Goal: Find specific page/section: Find specific page/section

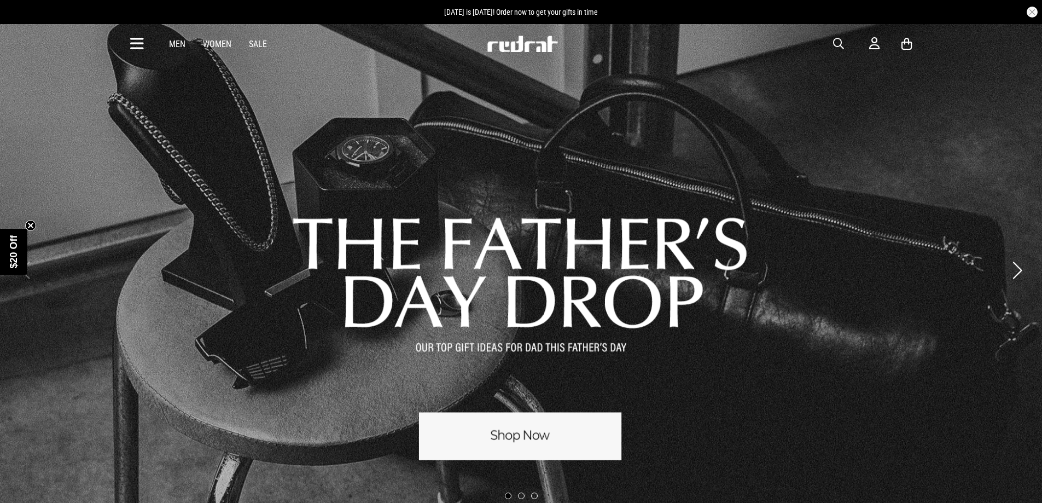
click at [841, 44] on span "button" at bounding box center [838, 43] width 11 height 13
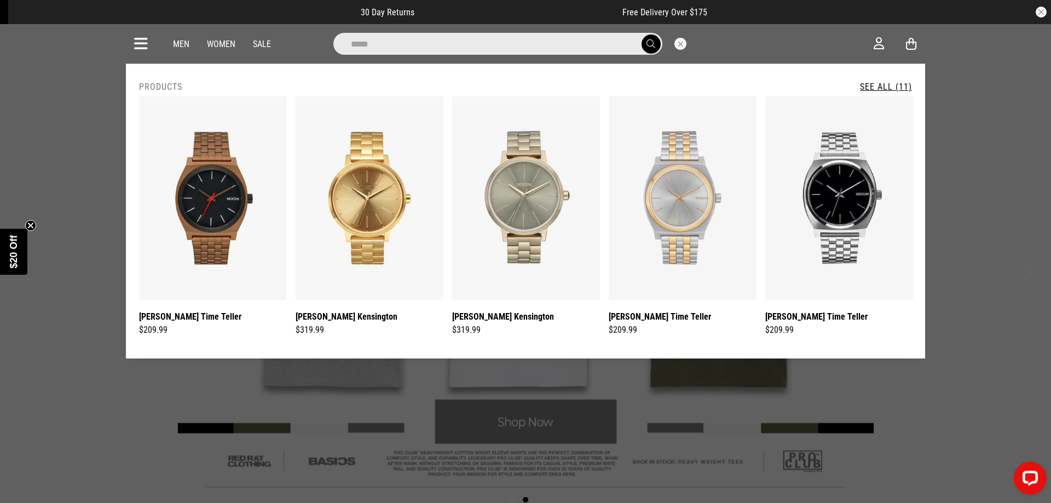
type input "*****"
click at [641, 34] on button "submit" at bounding box center [650, 43] width 19 height 19
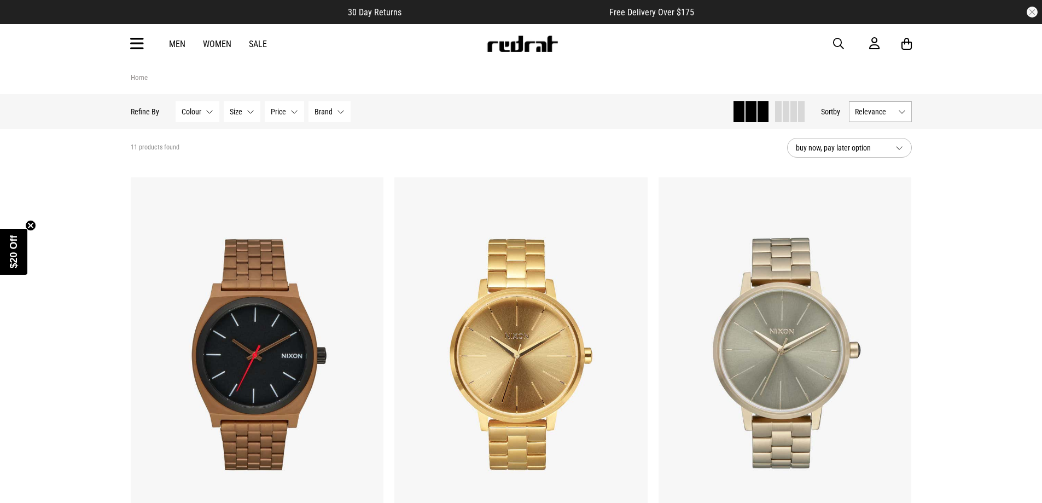
click at [841, 42] on span "button" at bounding box center [838, 43] width 11 height 13
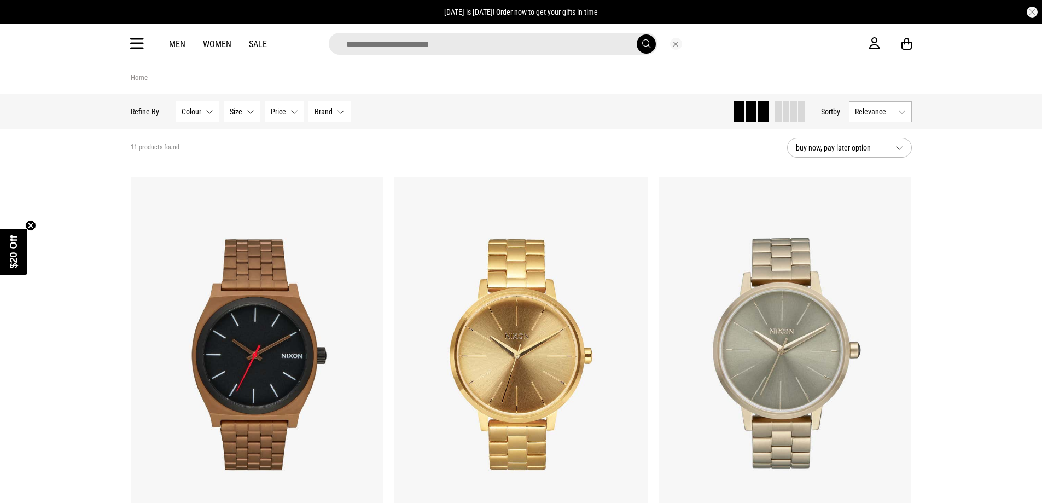
click at [451, 43] on input "search" at bounding box center [493, 44] width 329 height 22
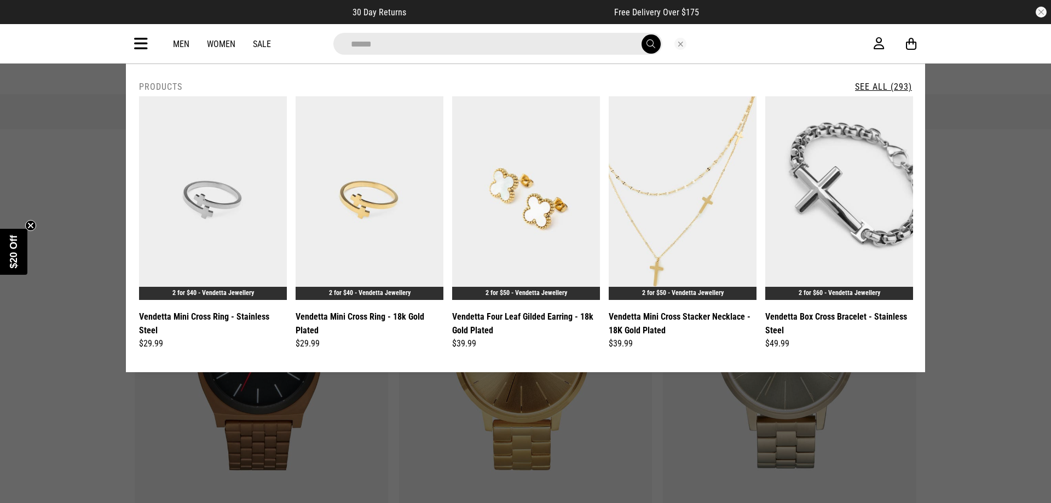
type input "********"
click at [641, 34] on button "submit" at bounding box center [650, 43] width 19 height 19
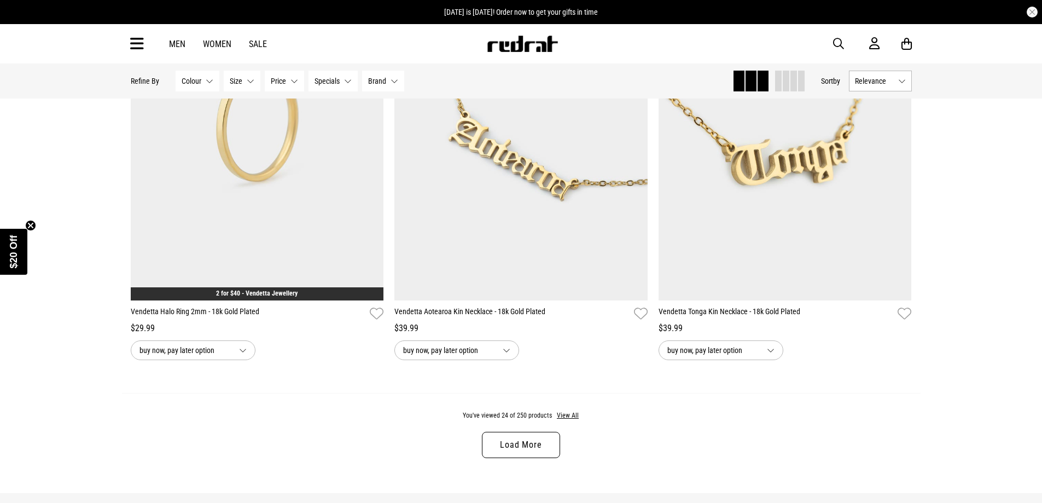
scroll to position [3393, 0]
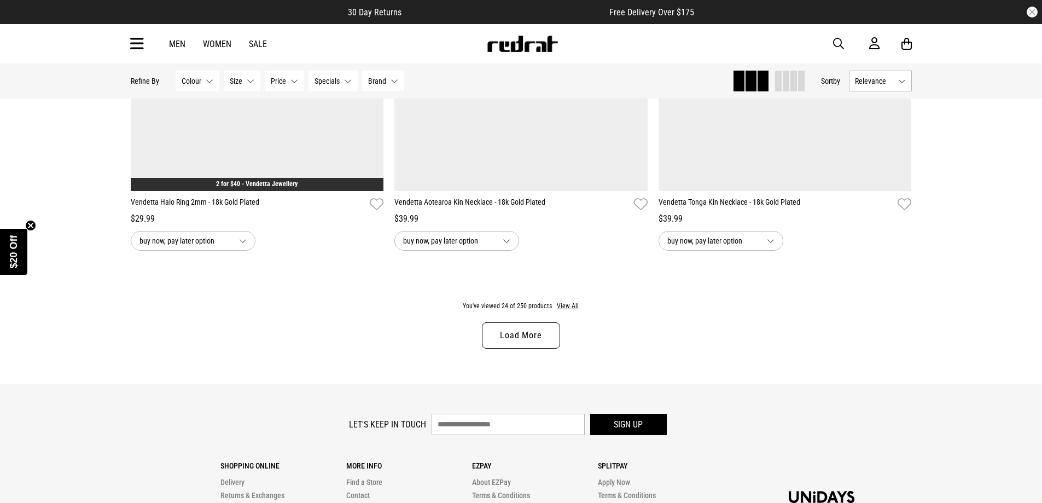
click at [531, 341] on link "Load More" at bounding box center [521, 335] width 78 height 26
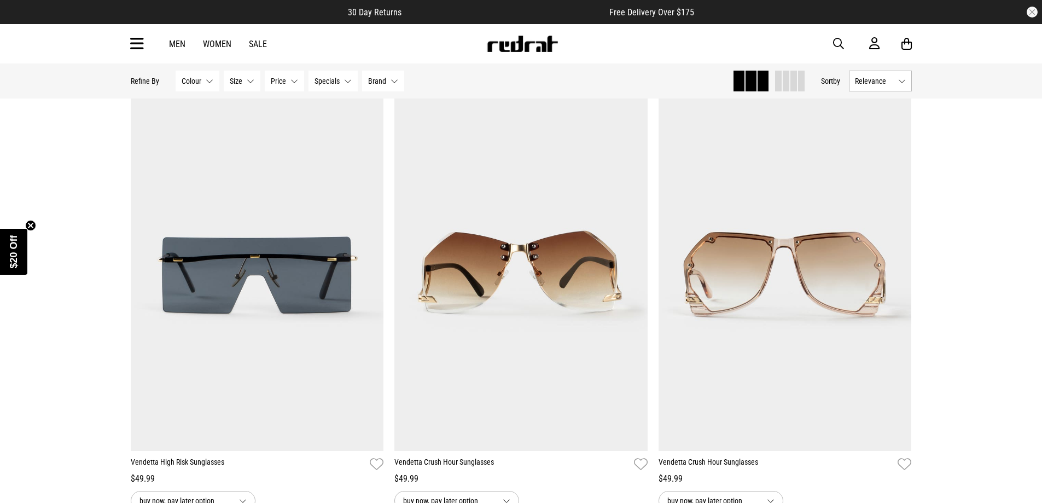
scroll to position [6908, 0]
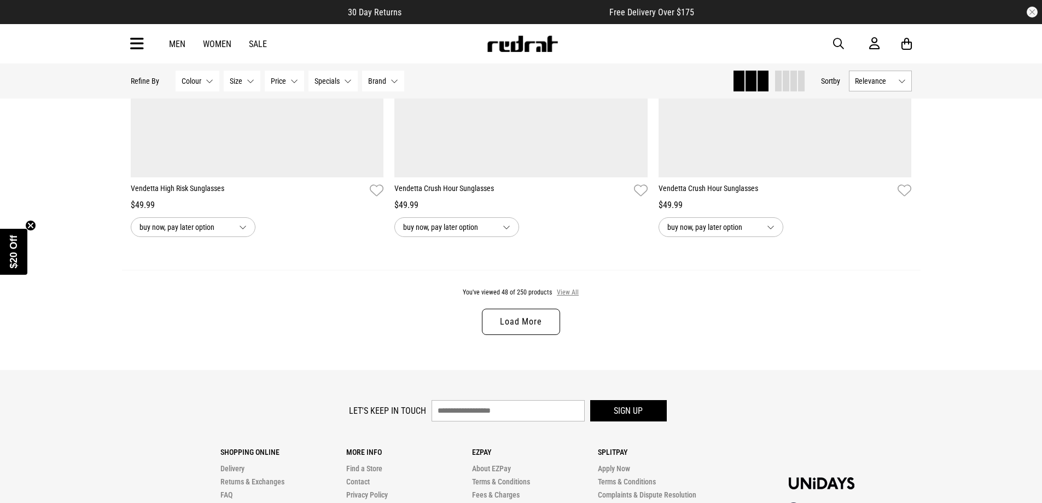
click at [570, 298] on button "View All" at bounding box center [568, 293] width 23 height 10
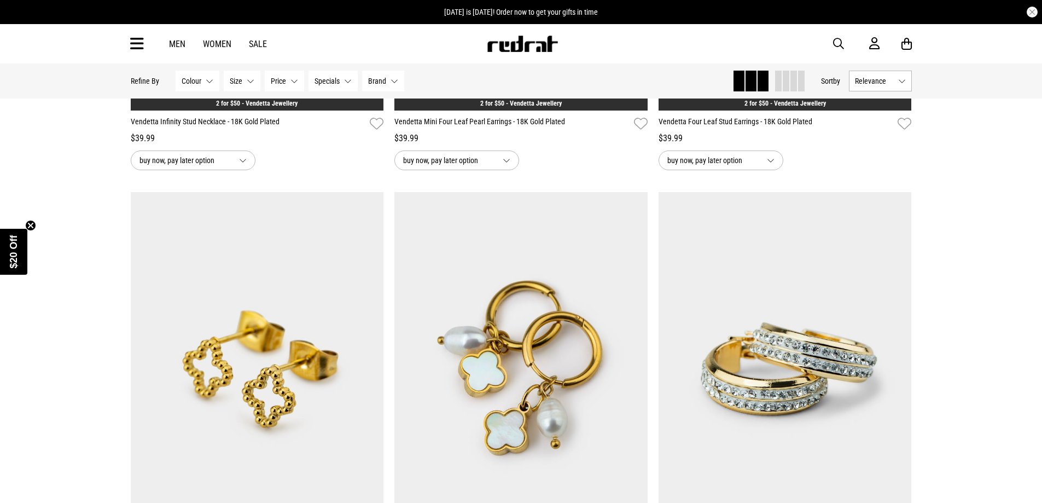
scroll to position [10082, 0]
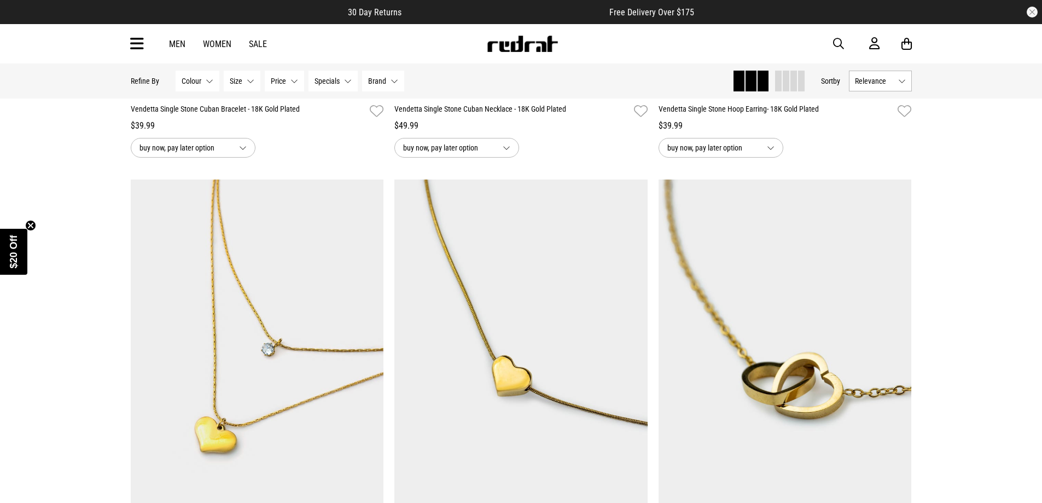
scroll to position [13146, 0]
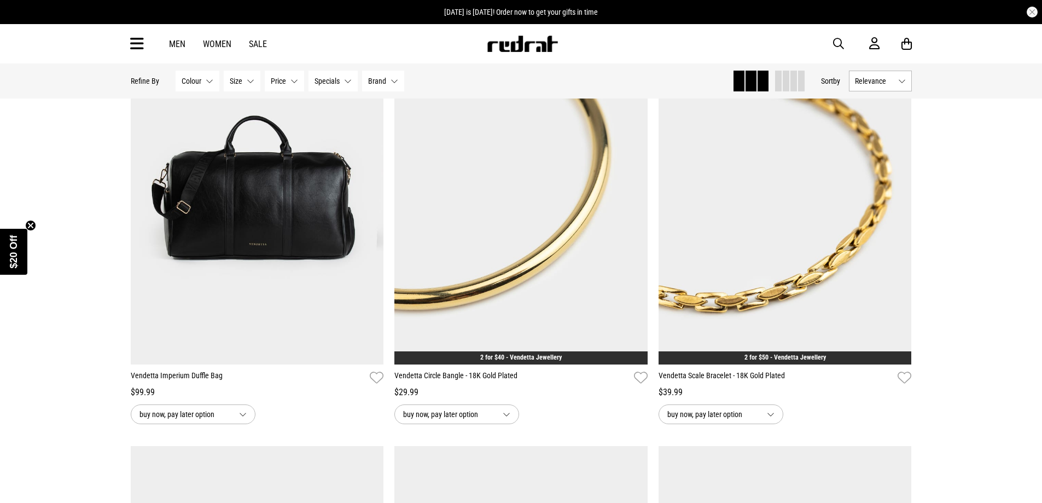
scroll to position [14623, 0]
